Goal: Use online tool/utility: Use online tool/utility

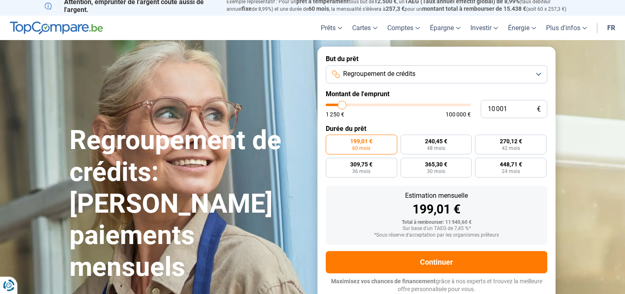
type input "9 000"
type input "9000"
type input "9 250"
type input "9250"
type input "9 500"
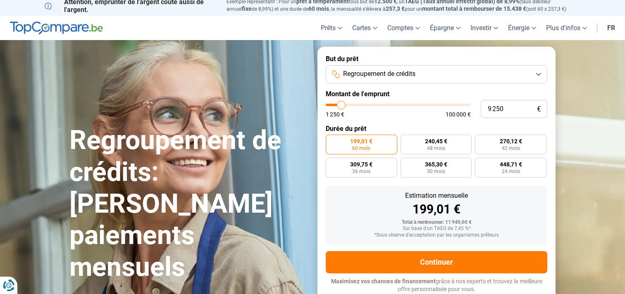
type input "9500"
type input "10 250"
type input "10250"
type input "10 500"
type input "10500"
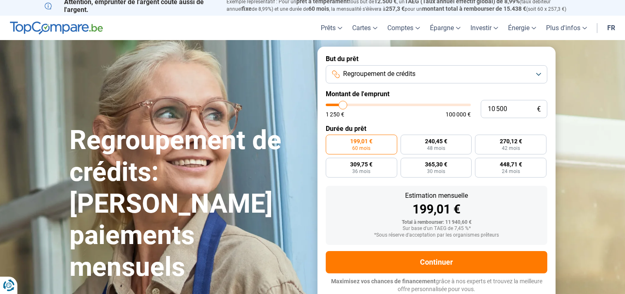
type input "11 250"
type input "11250"
type input "13 000"
type input "13000"
type input "13 750"
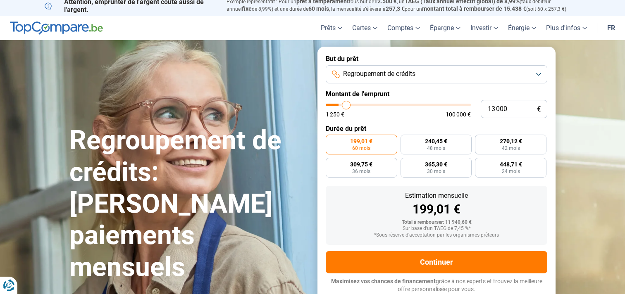
type input "13750"
type input "15 000"
type input "15000"
type input "15 500"
type input "15500"
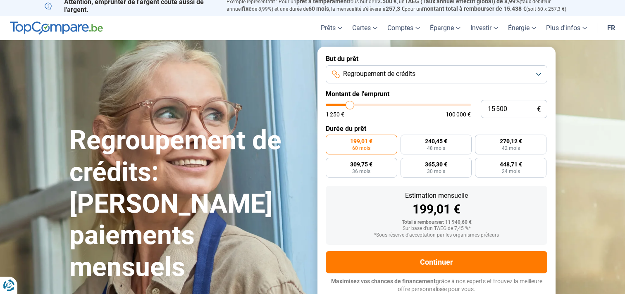
type input "16 000"
type input "16000"
type input "16 750"
type input "16750"
type input "17 000"
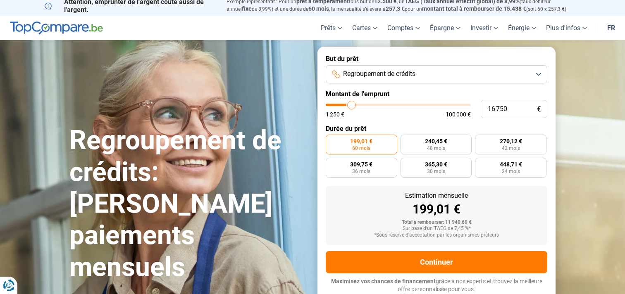
type input "17000"
type input "17 250"
type input "17250"
type input "17 500"
type input "17500"
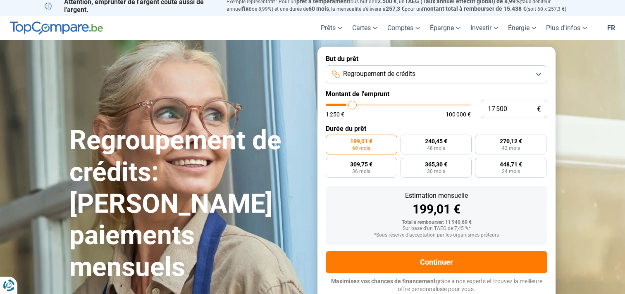
type input "17 750"
type input "17750"
type input "18 000"
type input "18000"
type input "18 500"
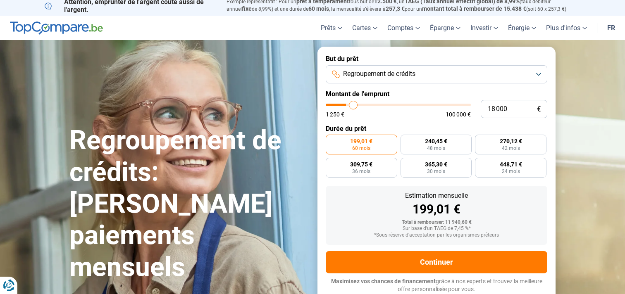
type input "18500"
type input "18 750"
type input "18750"
type input "19 000"
type input "19000"
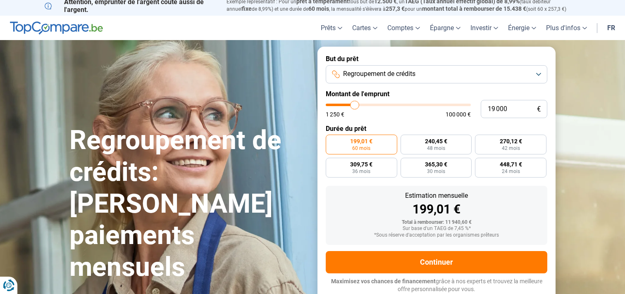
type input "19 250"
type input "19250"
type input "19 500"
type input "19500"
type input "19 750"
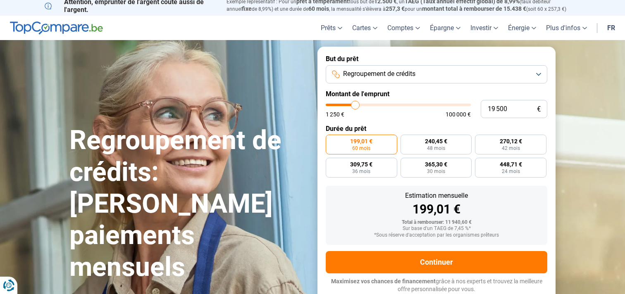
type input "19750"
type input "20 250"
type input "20250"
type input "20 750"
type input "20750"
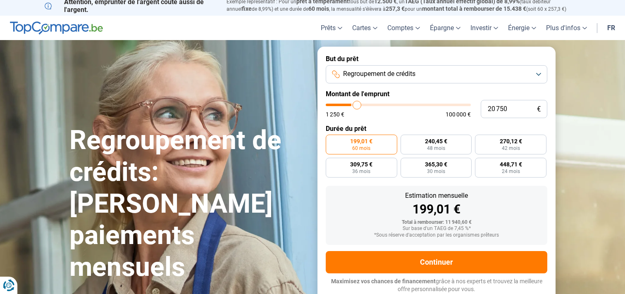
type input "21 250"
type input "21250"
type input "21 500"
type input "21500"
type input "22 000"
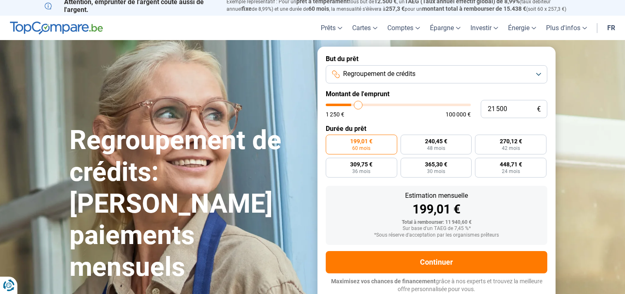
type input "22000"
type input "23 500"
type input "23500"
type input "25 250"
type input "25250"
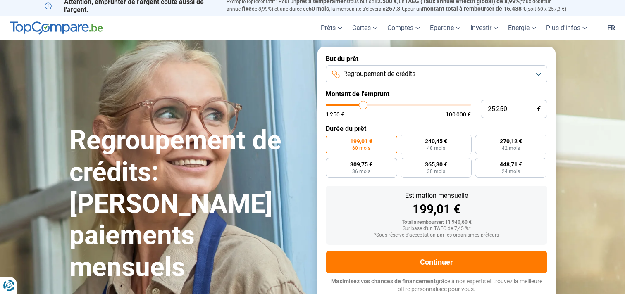
type input "26 750"
type input "26750"
type input "28 250"
type input "28250"
type input "29 500"
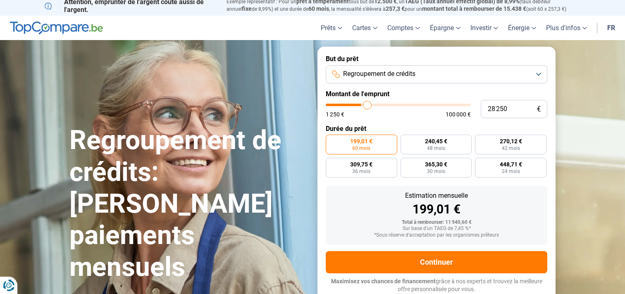
type input "29500"
type input "30 250"
type input "30250"
type input "30 750"
type input "30750"
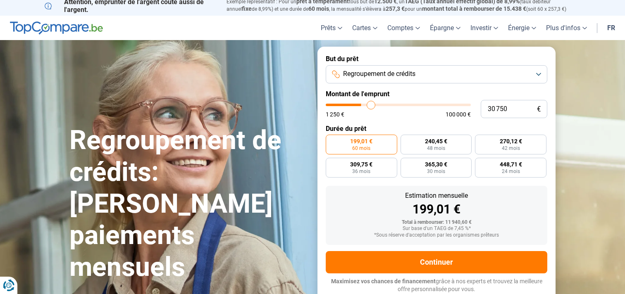
type input "31 000"
type input "31000"
type input "31 250"
type input "31250"
type input "31 500"
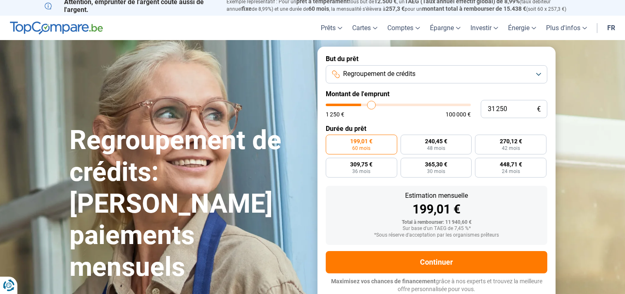
type input "31500"
type input "32 000"
type input "32000"
type input "32 500"
type input "32500"
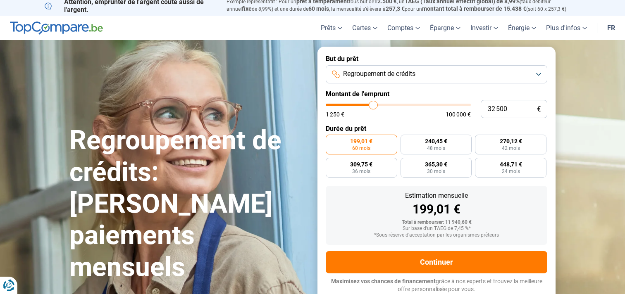
type input "33 000"
type input "33000"
type input "33 750"
type input "33750"
type input "34 750"
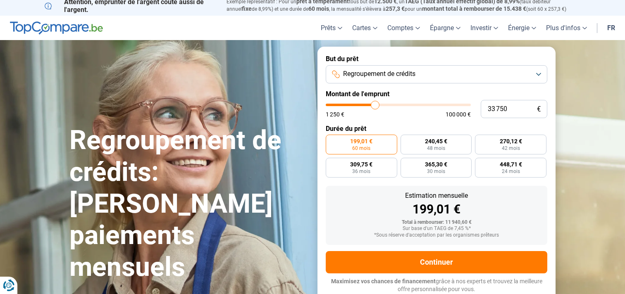
type input "34750"
type input "35 250"
type input "35250"
type input "35 750"
type input "35750"
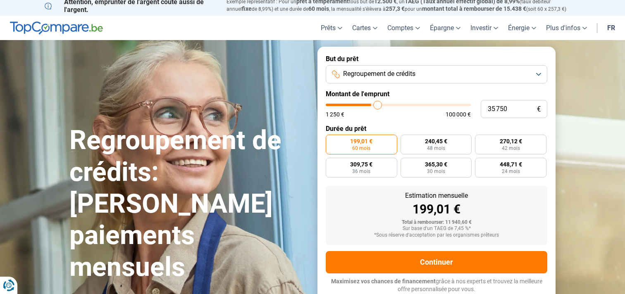
type input "36 250"
type input "36250"
type input "37 250"
type input "37250"
type input "38 250"
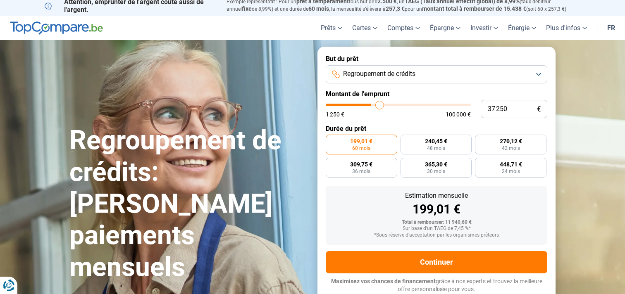
type input "38250"
type input "39 000"
type input "39000"
type input "40 000"
type input "40000"
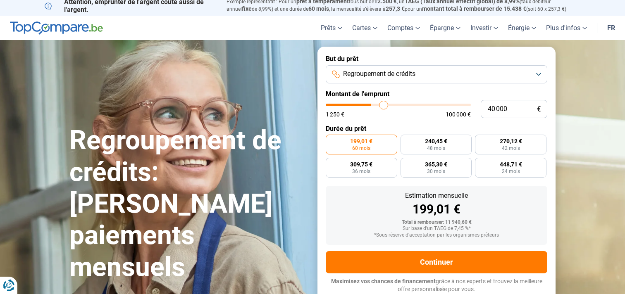
type input "40 750"
type input "40750"
type input "41 000"
type input "41000"
type input "41 750"
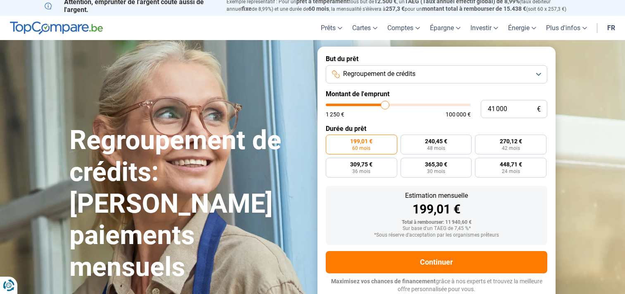
type input "41750"
type input "42 250"
type input "42250"
type input "43 500"
type input "43500"
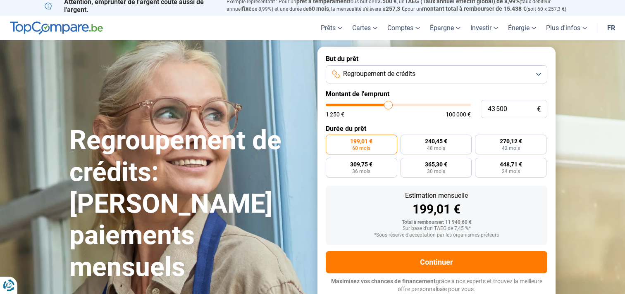
type input "44 500"
type input "44500"
type input "45 500"
type input "45500"
type input "46 000"
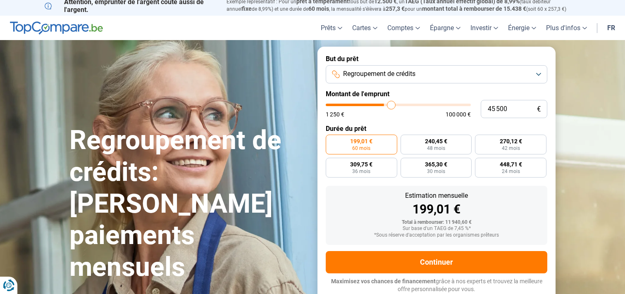
type input "46000"
type input "46 250"
type input "46250"
type input "46 750"
type input "46750"
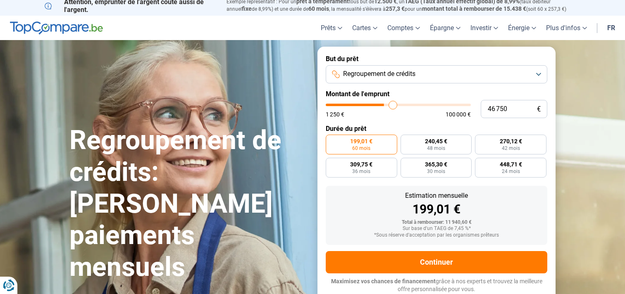
type input "47 000"
type input "47000"
type input "47 250"
type input "47250"
type input "47 500"
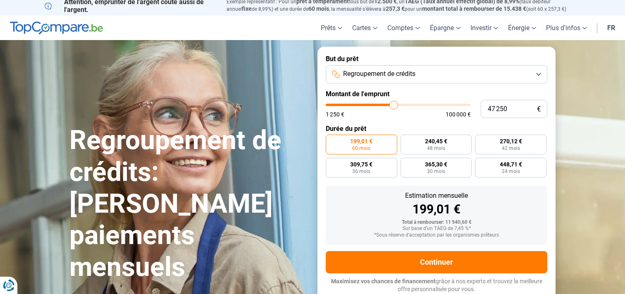
type input "47500"
type input "47 750"
type input "47750"
type input "48 000"
type input "48000"
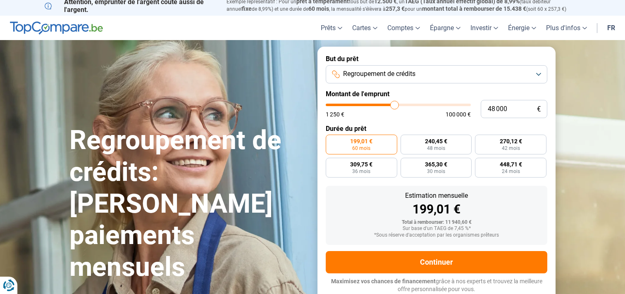
type input "48 250"
type input "48250"
type input "48 500"
type input "48500"
type input "48 750"
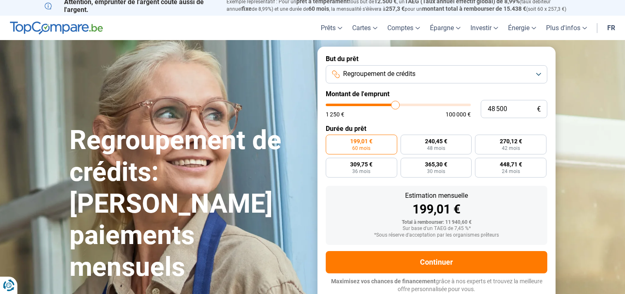
type input "48750"
type input "49 000"
type input "49000"
type input "49 250"
type input "49250"
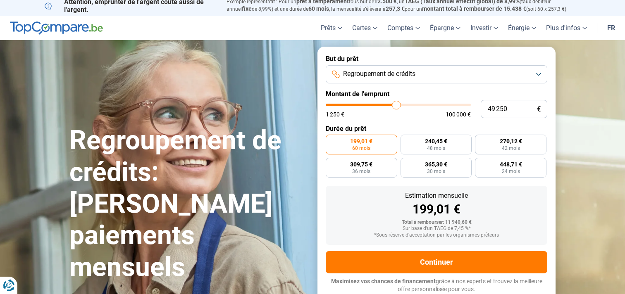
type input "49 500"
type input "49500"
type input "49 750"
type input "49750"
type input "50 000"
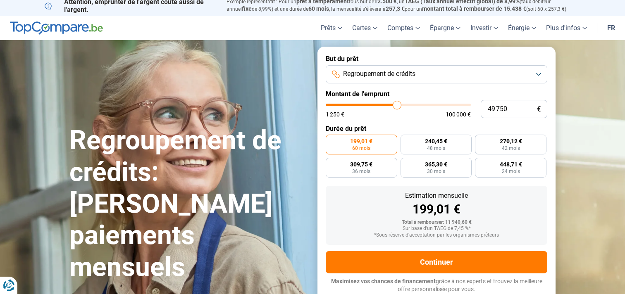
type input "50000"
type input "50 250"
type input "50250"
type input "50 500"
type input "50500"
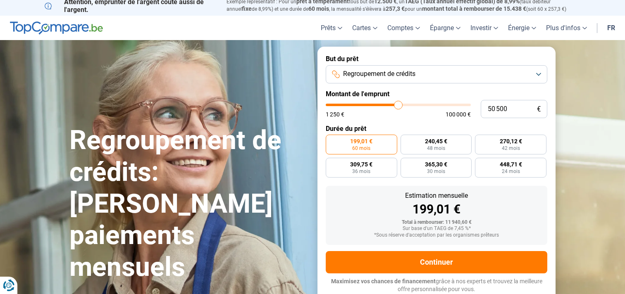
type input "50 750"
type input "50750"
type input "51 000"
type input "51000"
type input "51 250"
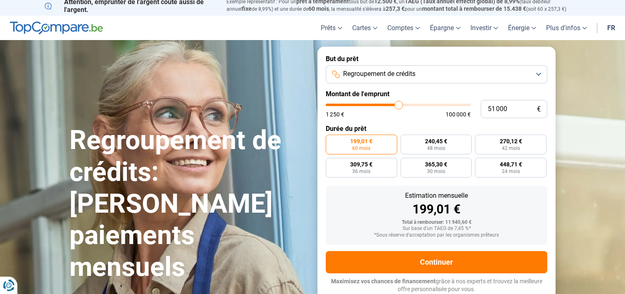
type input "51250"
type input "51 500"
type input "51500"
type input "52 000"
type input "52000"
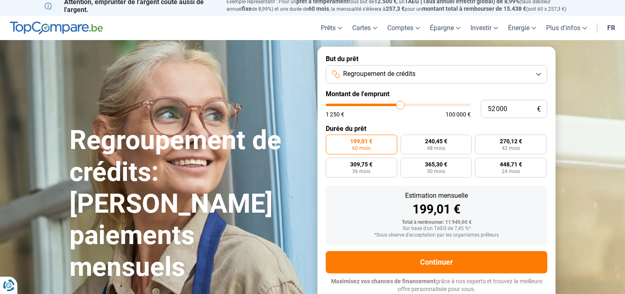
type input "52 250"
type input "52250"
type input "52 500"
type input "52500"
type input "52 750"
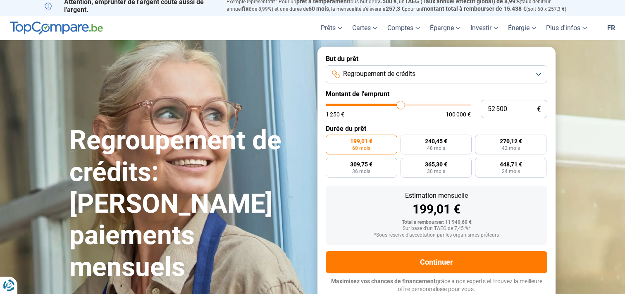
type input "52750"
type input "53 000"
type input "53000"
type input "53 250"
type input "53250"
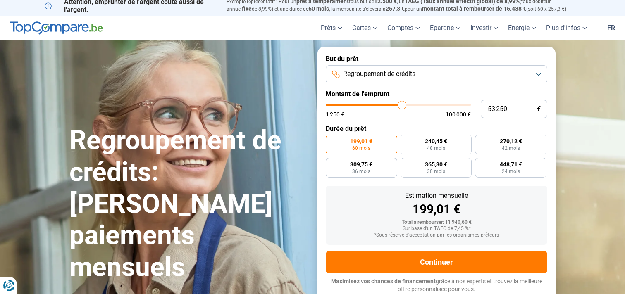
type input "53 500"
type input "53500"
type input "53 750"
type input "53750"
type input "54 000"
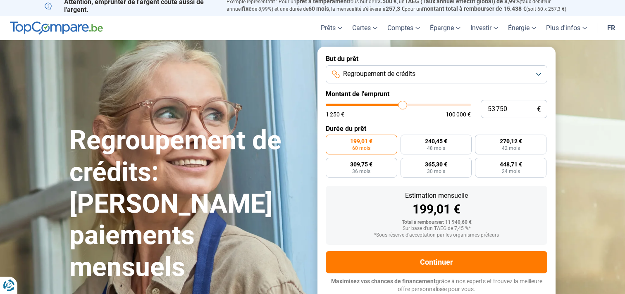
type input "54000"
type input "54 250"
type input "54250"
type input "54 500"
type input "54500"
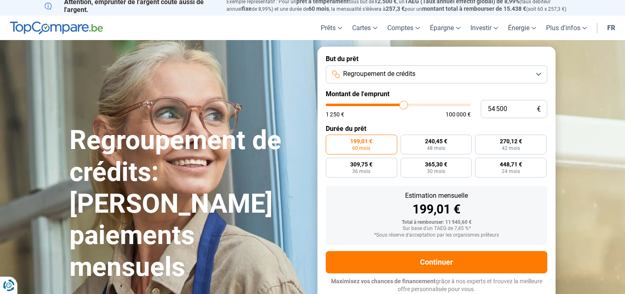
type input "54 750"
type input "54750"
type input "55 000"
type input "55000"
type input "55 250"
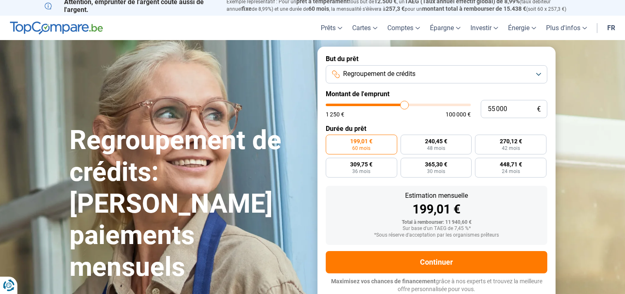
type input "55250"
type input "55 500"
type input "55500"
type input "55 750"
type input "55750"
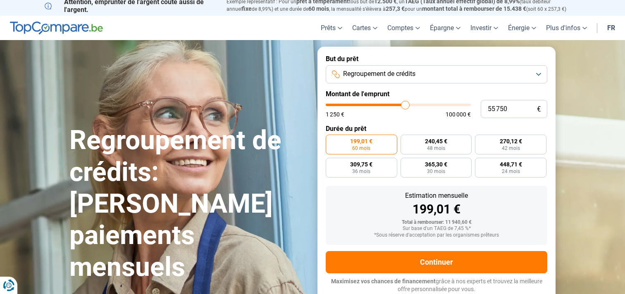
type input "56 250"
type input "56250"
type input "56 500"
type input "56500"
type input "56 750"
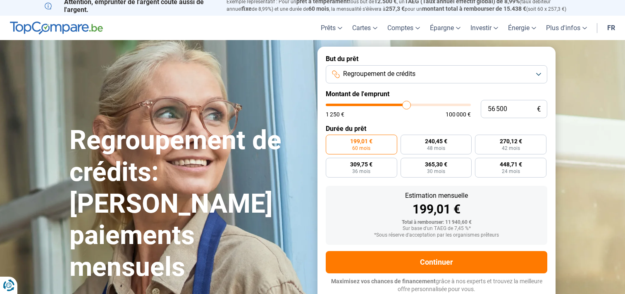
type input "56750"
type input "57 250"
type input "57250"
type input "57 500"
type input "57500"
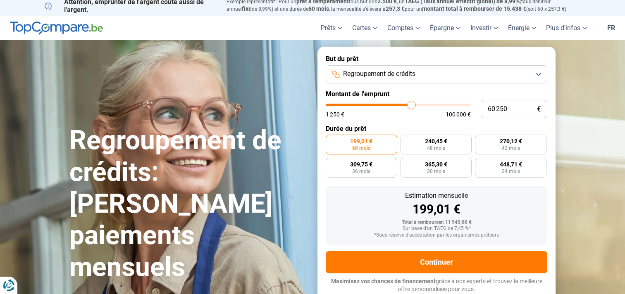
drag, startPoint x: 341, startPoint y: 105, endPoint x: 412, endPoint y: 105, distance: 71.1
click at [412, 105] on input "range" at bounding box center [398, 105] width 145 height 2
drag, startPoint x: 522, startPoint y: 109, endPoint x: 422, endPoint y: 107, distance: 100.4
click at [424, 108] on div "10 001 € 1 250 € 100 000 €" at bounding box center [437, 109] width 222 height 18
type input "10000"
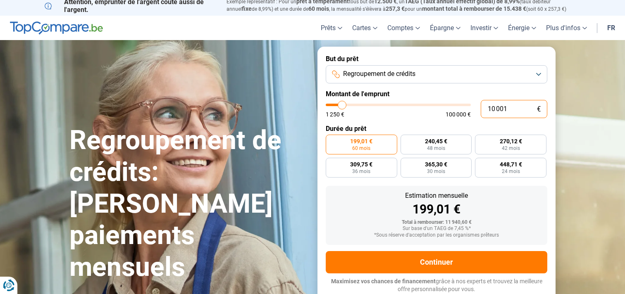
radio input "true"
type input "10000"
radio input "false"
click at [514, 109] on input "10 001" at bounding box center [514, 109] width 67 height 18
type input "1 000"
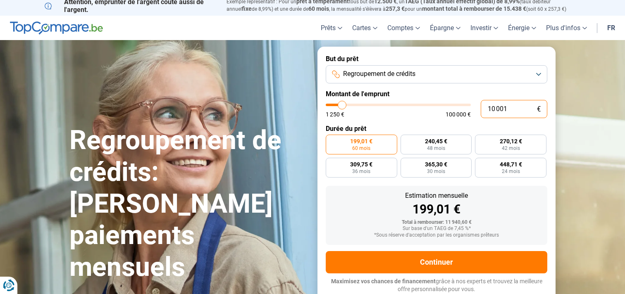
type input "1250"
type input "100"
type input "1250"
type input "10"
type input "1250"
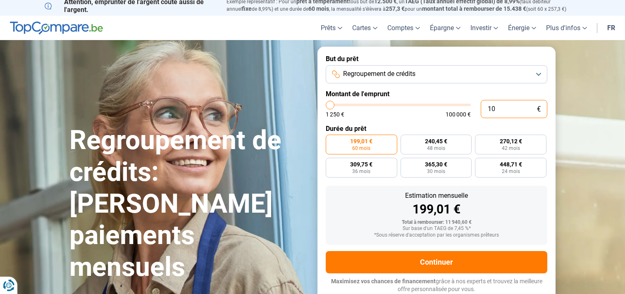
type input "1"
type input "1250"
type input "0"
type input "1250"
type input "4"
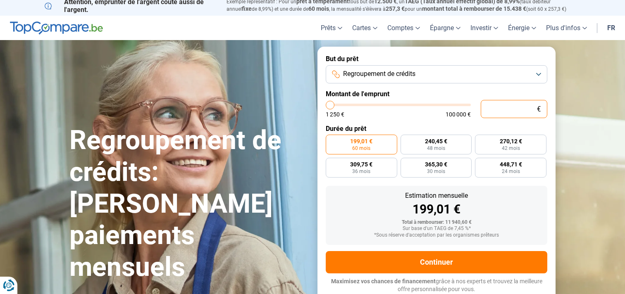
type input "1250"
type input "40"
type input "1250"
type input "400"
type input "1250"
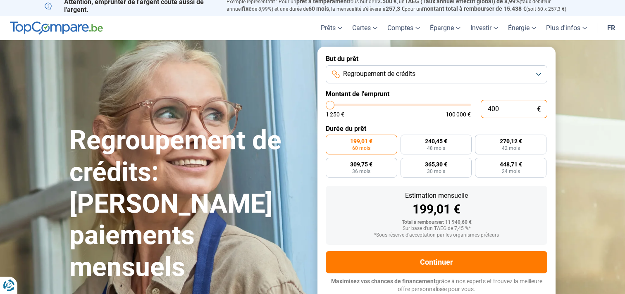
type input "4 000"
type input "4000"
type input "40 000"
type input "40000"
type input "40 000"
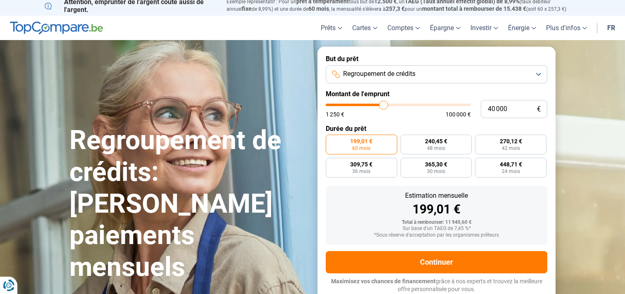
radio input "false"
click at [435, 93] on label "Montant de l'emprunt" at bounding box center [437, 94] width 222 height 8
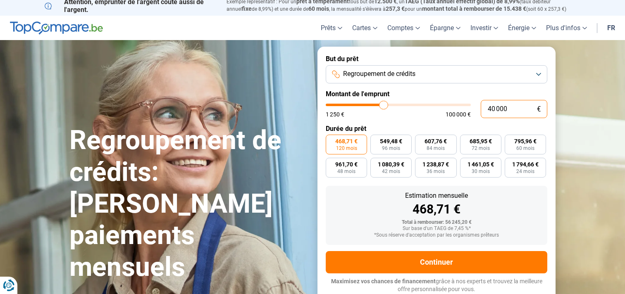
drag, startPoint x: 522, startPoint y: 111, endPoint x: 468, endPoint y: 104, distance: 54.5
click at [468, 104] on div "40 000 € 1 250 € 100 000 €" at bounding box center [437, 109] width 222 height 18
type input "4"
type input "1250"
type input "41"
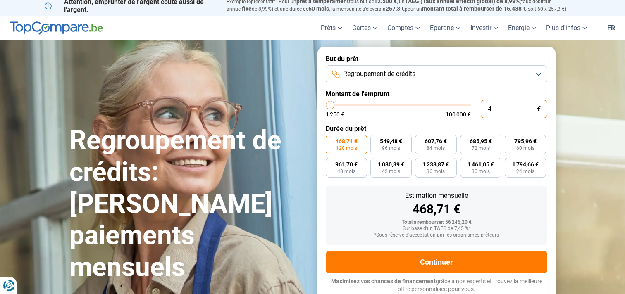
type input "1250"
type input "410"
type input "1250"
type input "4 100"
type input "4000"
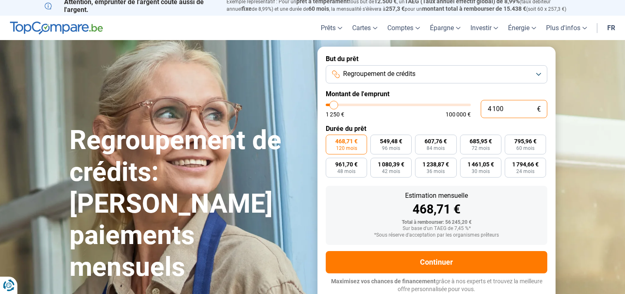
type input "41 000"
type input "41000"
type input "41 000"
click at [470, 99] on form "But du prêt Regroupement de crédits Montant de l'emprunt 41 000 € 1 250 € 100 0…" at bounding box center [436, 174] width 238 height 255
click at [411, 52] on form "But du prêt Regroupement de crédits Montant de l'emprunt 41 000 € 1 250 € 100 0…" at bounding box center [436, 174] width 238 height 255
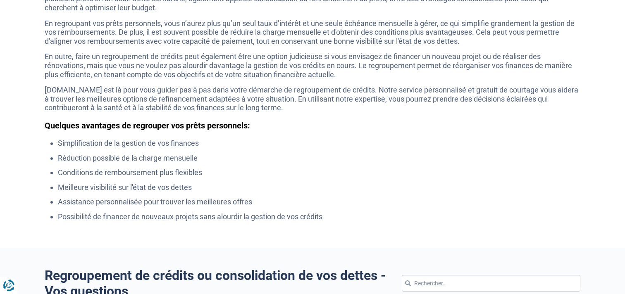
scroll to position [376, 0]
